Goal: Information Seeking & Learning: Learn about a topic

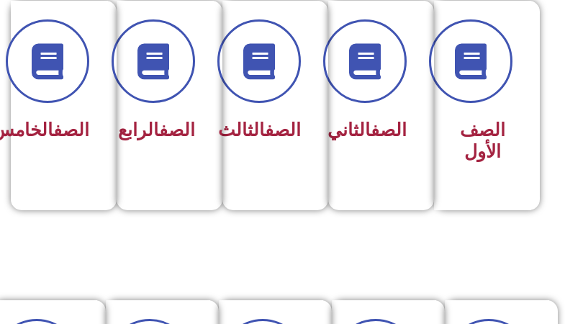
scroll to position [216, 0]
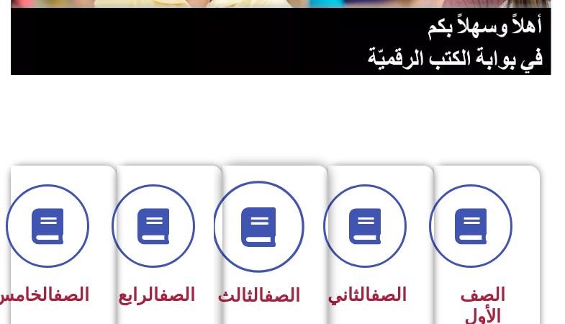
click at [254, 240] on icon at bounding box center [259, 226] width 40 height 40
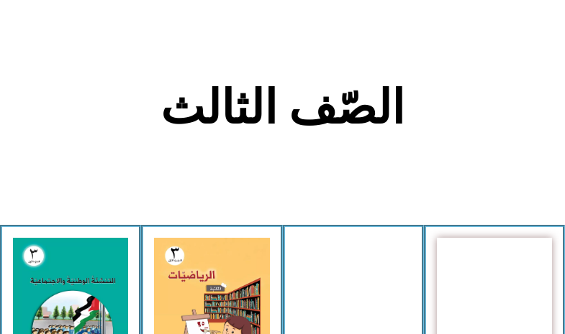
scroll to position [432, 0]
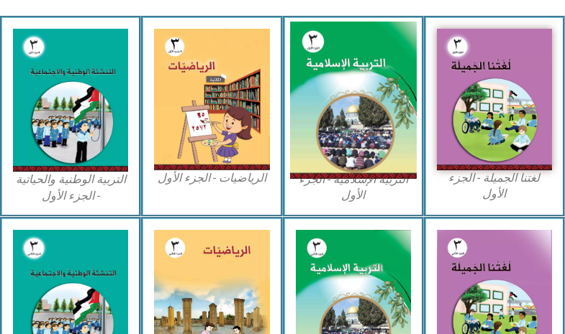
click at [317, 150] on img at bounding box center [352, 101] width 127 height 158
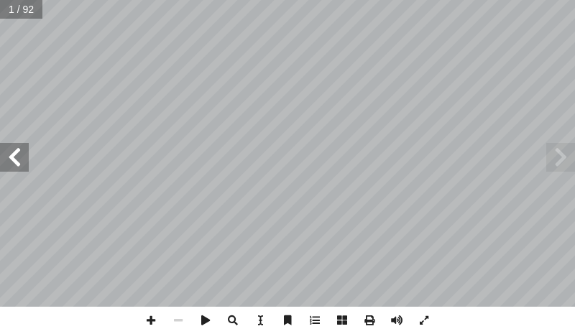
click at [25, 165] on span at bounding box center [14, 157] width 29 height 29
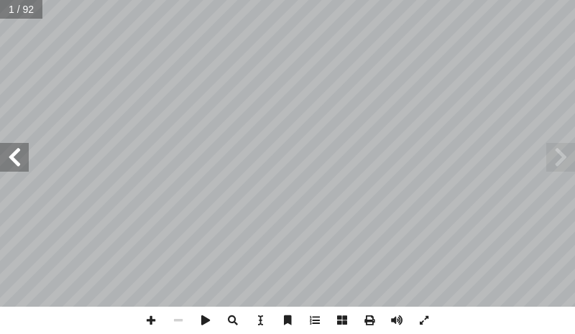
click at [25, 165] on span at bounding box center [14, 157] width 29 height 29
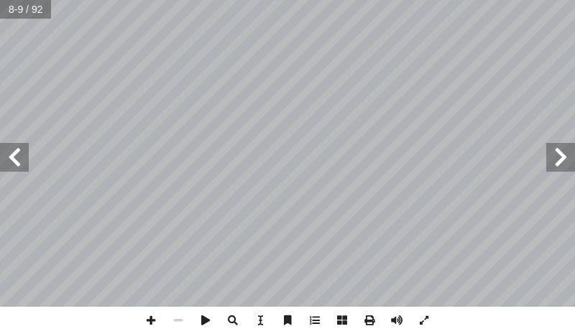
click at [25, 165] on span at bounding box center [14, 157] width 29 height 29
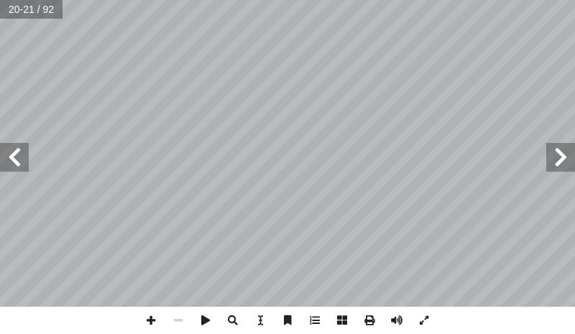
click at [25, 165] on span at bounding box center [14, 157] width 29 height 29
click at [155, 317] on span at bounding box center [150, 320] width 27 height 27
click at [148, 319] on span at bounding box center [150, 320] width 27 height 27
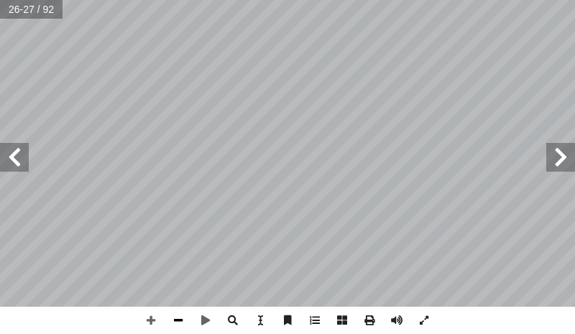
click at [181, 322] on span at bounding box center [178, 320] width 27 height 27
click at [9, 152] on span at bounding box center [14, 157] width 29 height 29
click at [24, 153] on span at bounding box center [14, 157] width 29 height 29
